Goal: Task Accomplishment & Management: Manage account settings

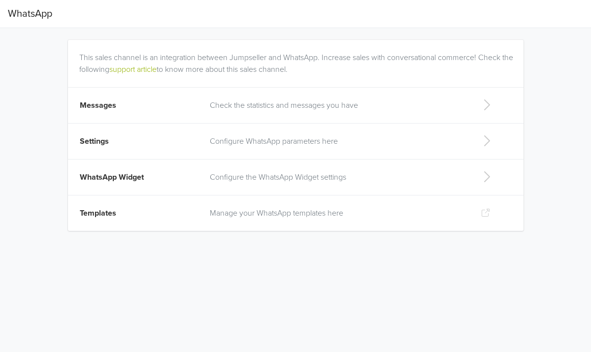
click at [99, 145] on span "Settings" at bounding box center [94, 141] width 29 height 10
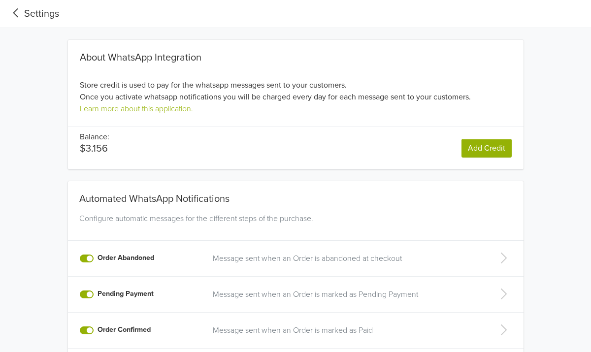
click at [40, 13] on div "Settings" at bounding box center [33, 13] width 51 height 15
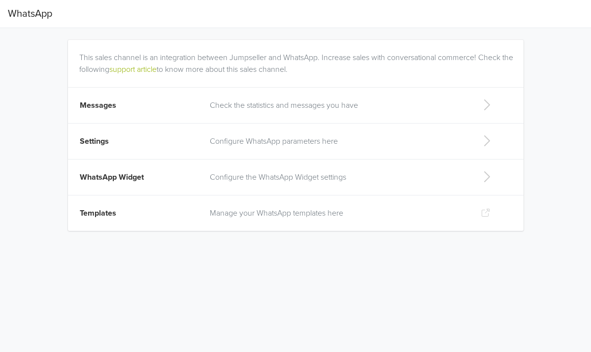
click at [149, 179] on td "WhatsApp Widget" at bounding box center [136, 178] width 136 height 36
select select "rb"
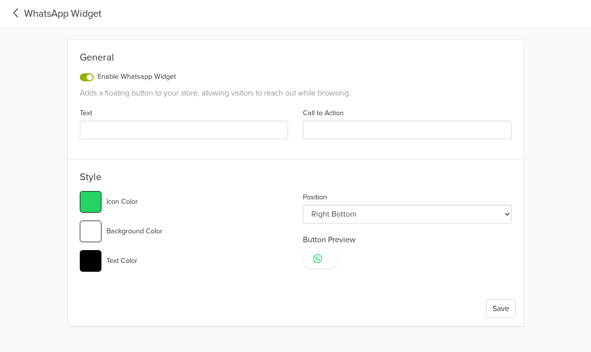
type input "#25d366"
select select "lt"
click at [322, 263] on icon at bounding box center [318, 259] width 10 height 10
click at [27, 6] on div "WhatsApp Widget" at bounding box center [55, 13] width 94 height 15
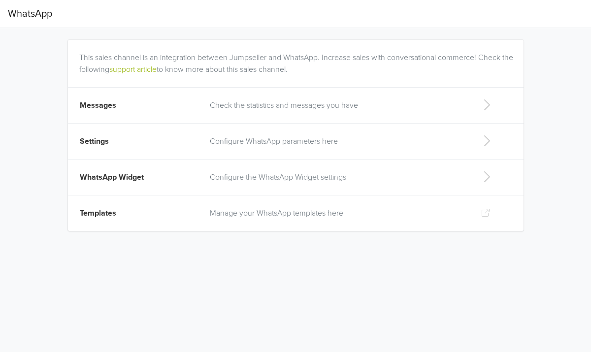
click at [105, 140] on span "Settings" at bounding box center [94, 141] width 29 height 10
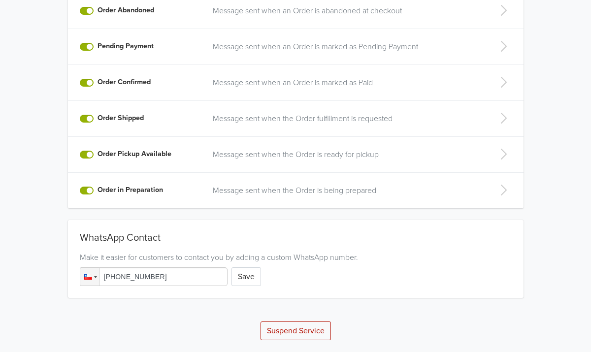
scroll to position [158, 0]
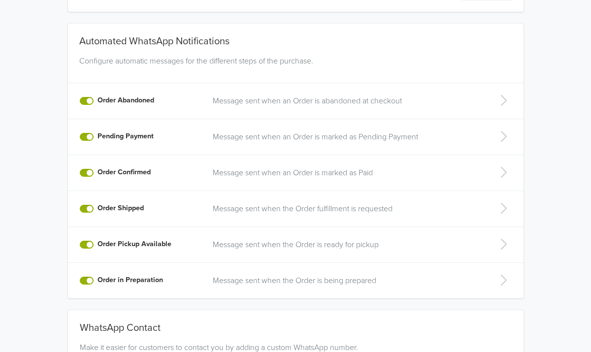
click at [231, 107] on td "Message sent when an Order is abandoned at checkout" at bounding box center [345, 101] width 276 height 36
click at [233, 100] on p "Message sent when an Order is abandoned at checkout" at bounding box center [345, 101] width 265 height 12
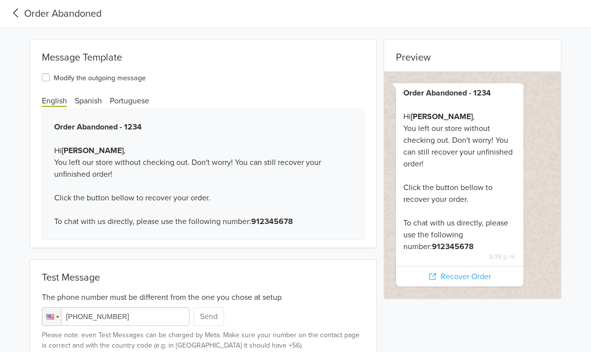
click at [18, 9] on icon at bounding box center [15, 12] width 5 height 9
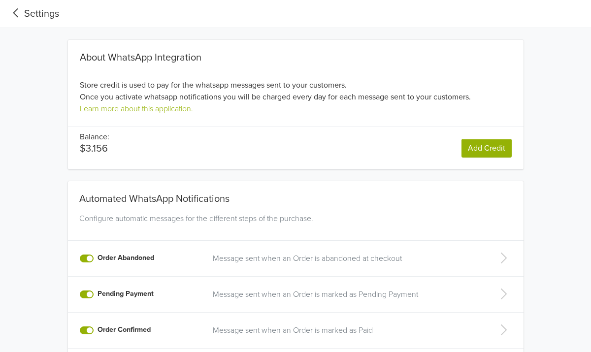
click at [45, 11] on div "Settings" at bounding box center [33, 13] width 51 height 15
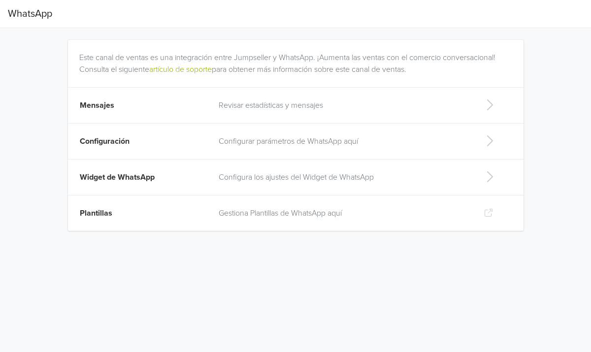
click at [227, 102] on p "Revisar estadísticas y mensajes" at bounding box center [344, 106] width 250 height 12
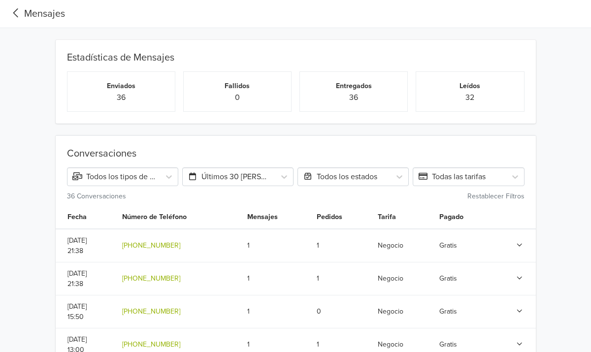
click at [33, 10] on div "Mensajes" at bounding box center [36, 13] width 57 height 15
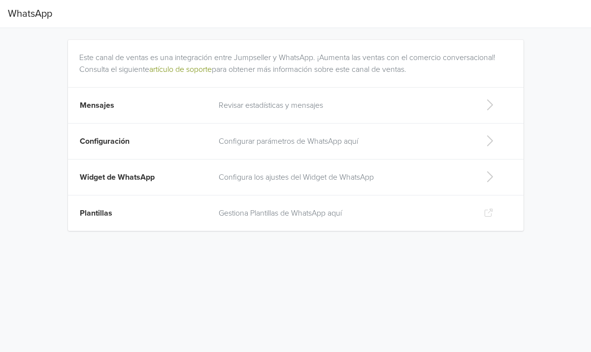
click at [189, 68] on link "artículo de soporte" at bounding box center [180, 70] width 63 height 10
